Goal: Use online tool/utility

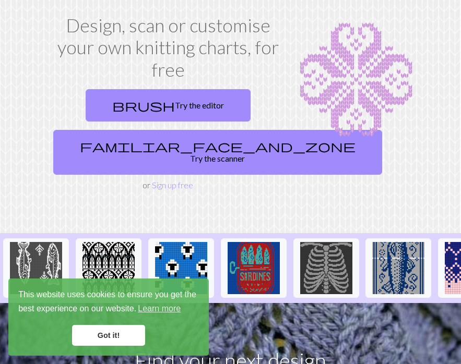
scroll to position [37, 0]
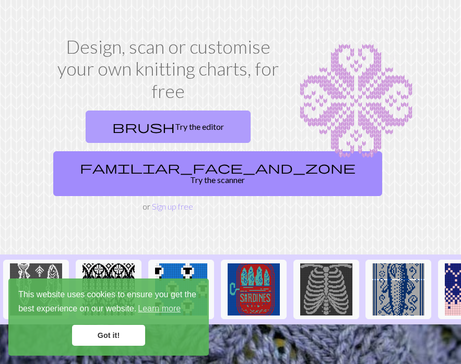
click at [198, 128] on link "brush Try the editor" at bounding box center [168, 127] width 165 height 32
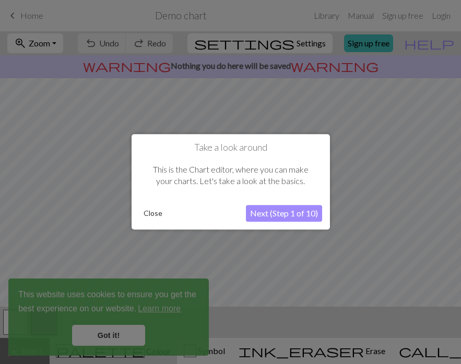
click at [277, 217] on button "Next (Step 1 of 10)" at bounding box center [284, 214] width 76 height 17
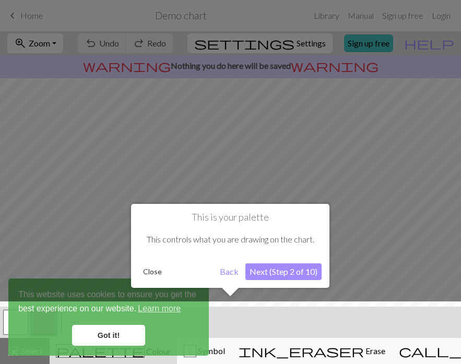
click at [278, 275] on button "Next (Step 2 of 10)" at bounding box center [283, 272] width 76 height 17
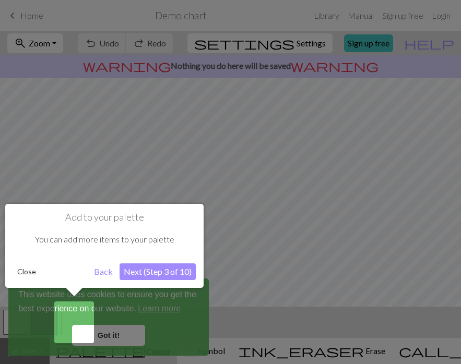
click at [151, 269] on button "Next (Step 3 of 10)" at bounding box center [158, 272] width 76 height 17
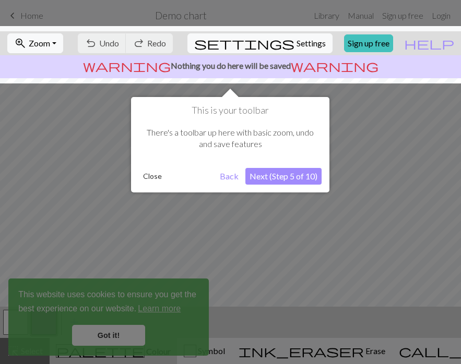
click at [275, 174] on button "Next (Step 5 of 10)" at bounding box center [283, 176] width 76 height 17
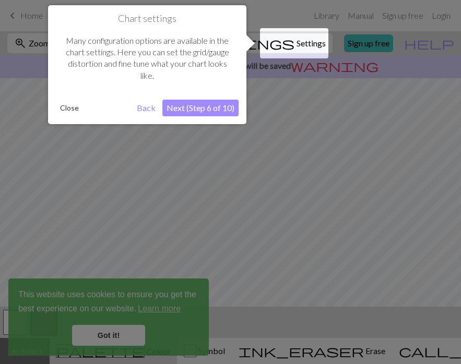
click at [207, 103] on button "Next (Step 6 of 10)" at bounding box center [200, 108] width 76 height 17
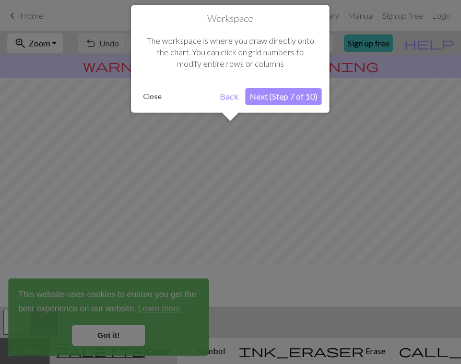
scroll to position [63, 0]
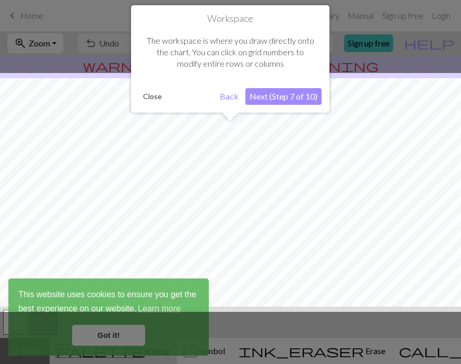
click at [282, 102] on button "Next (Step 7 of 10)" at bounding box center [283, 96] width 76 height 17
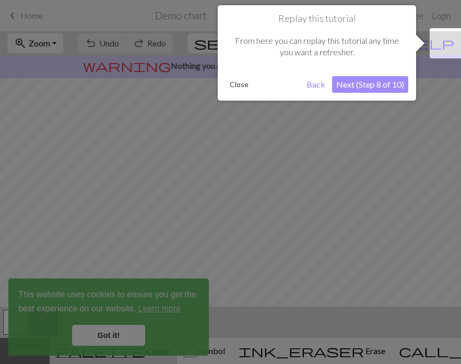
click at [366, 87] on button "Next (Step 8 of 10)" at bounding box center [370, 84] width 76 height 17
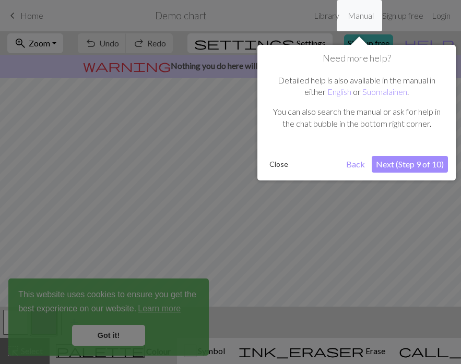
click at [403, 160] on button "Next (Step 9 of 10)" at bounding box center [410, 164] width 76 height 17
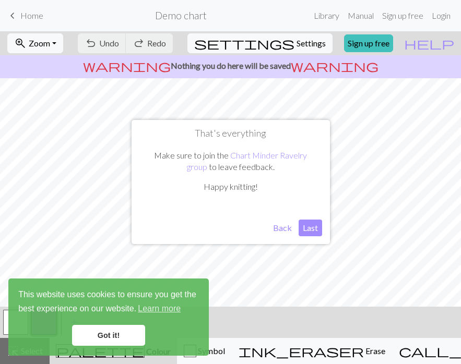
drag, startPoint x: 314, startPoint y: 230, endPoint x: 307, endPoint y: 224, distance: 8.9
click at [307, 224] on button "Last" at bounding box center [310, 228] width 23 height 17
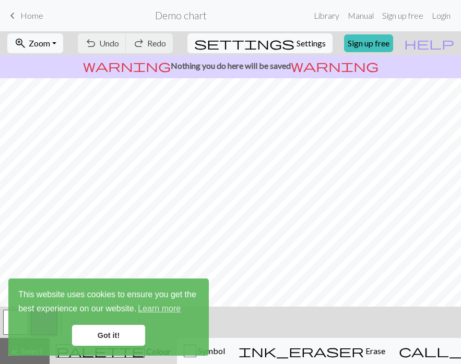
scroll to position [14, 0]
click at [101, 336] on link "Got it!" at bounding box center [108, 335] width 73 height 21
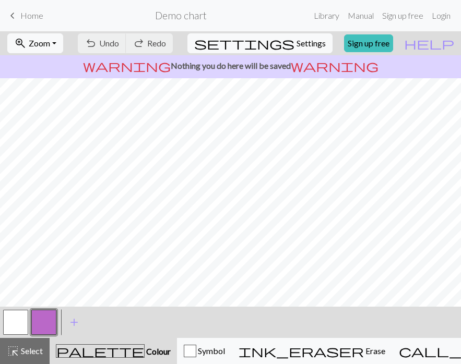
click at [40, 322] on button "button" at bounding box center [43, 322] width 25 height 25
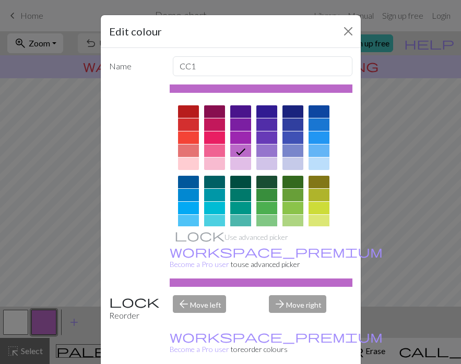
click at [186, 139] on div at bounding box center [188, 138] width 21 height 13
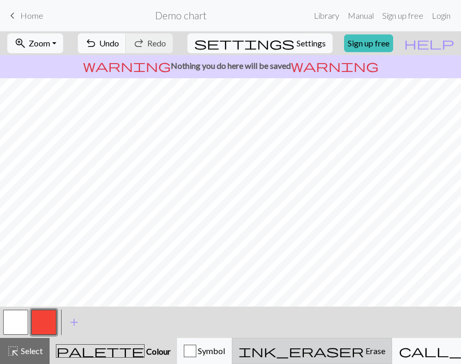
click at [364, 352] on span "Erase" at bounding box center [374, 351] width 21 height 10
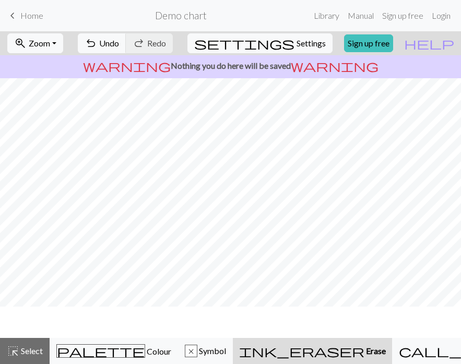
scroll to position [0, 0]
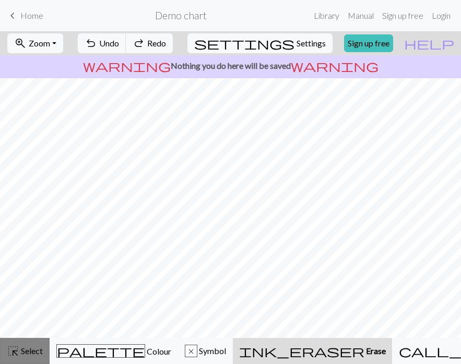
click at [20, 349] on span "Select" at bounding box center [30, 351] width 23 height 10
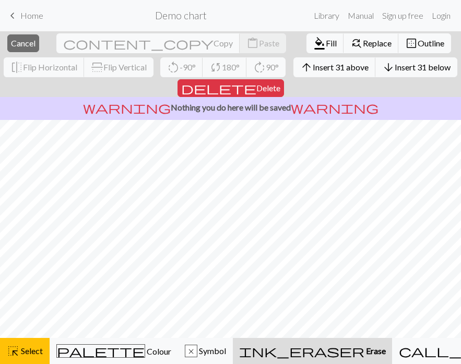
click at [33, 16] on span "Home" at bounding box center [31, 15] width 23 height 10
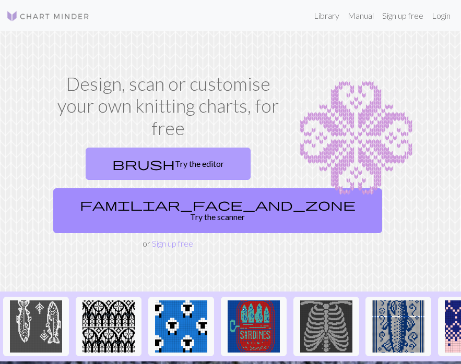
click at [167, 158] on link "brush Try the editor" at bounding box center [168, 164] width 165 height 32
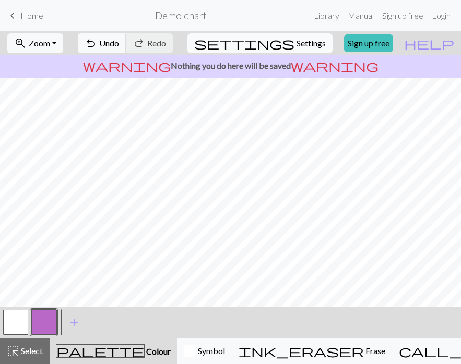
click at [296, 40] on span "Settings" at bounding box center [310, 43] width 29 height 13
select select "aran"
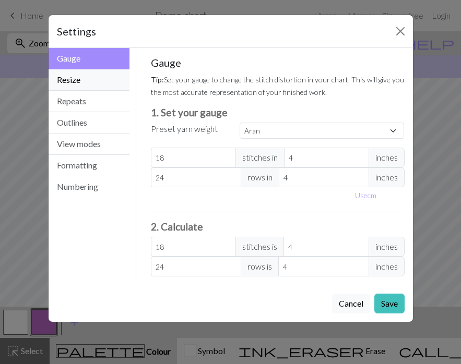
click at [89, 82] on button "Resize" at bounding box center [89, 79] width 81 height 21
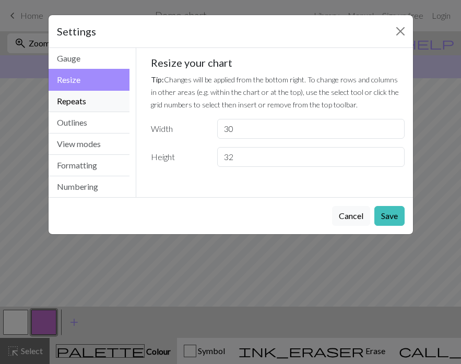
click at [89, 97] on button "Repeats" at bounding box center [89, 101] width 81 height 21
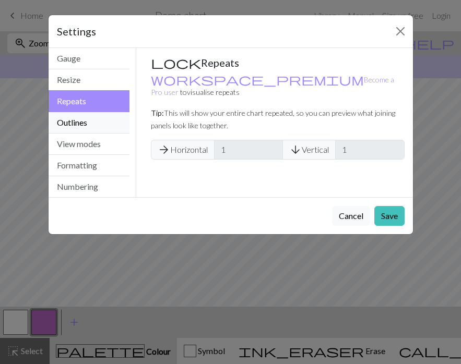
click at [89, 121] on button "Outlines" at bounding box center [89, 122] width 81 height 21
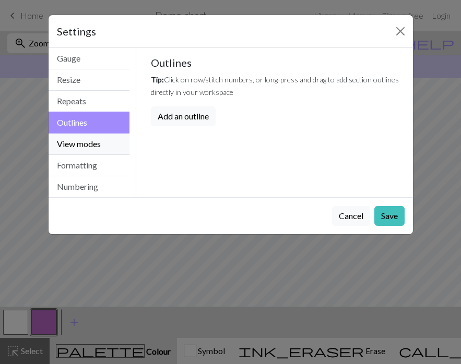
click at [89, 142] on button "View modes" at bounding box center [89, 144] width 81 height 21
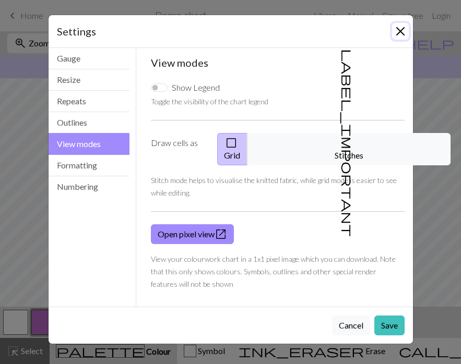
click at [395, 36] on button "Close" at bounding box center [400, 31] width 17 height 17
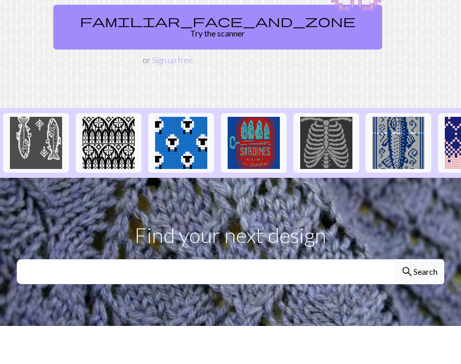
scroll to position [245, 0]
